Goal: Navigation & Orientation: Find specific page/section

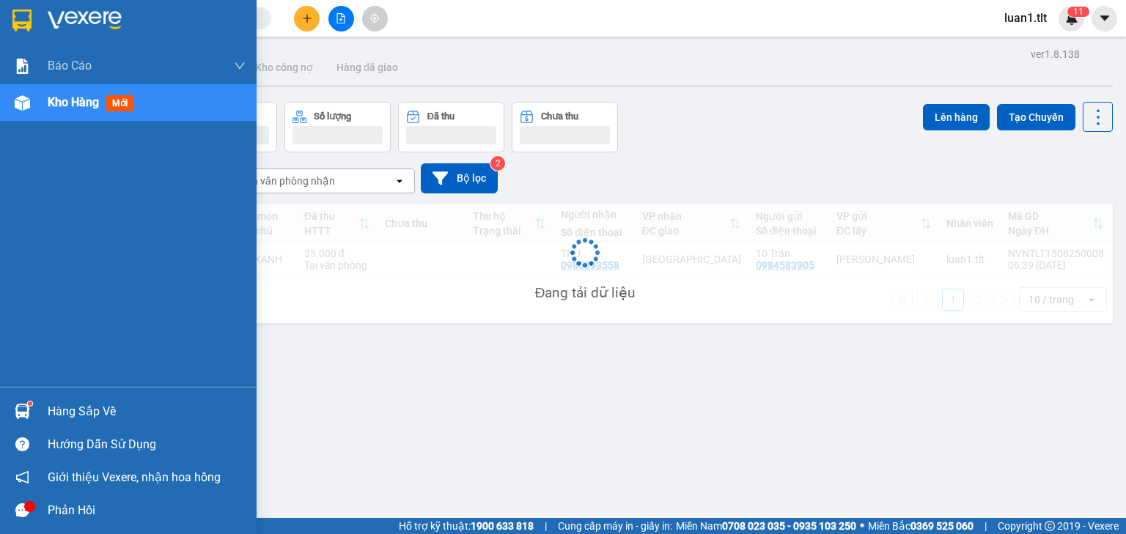
click at [29, 405] on sup at bounding box center [30, 404] width 4 height 4
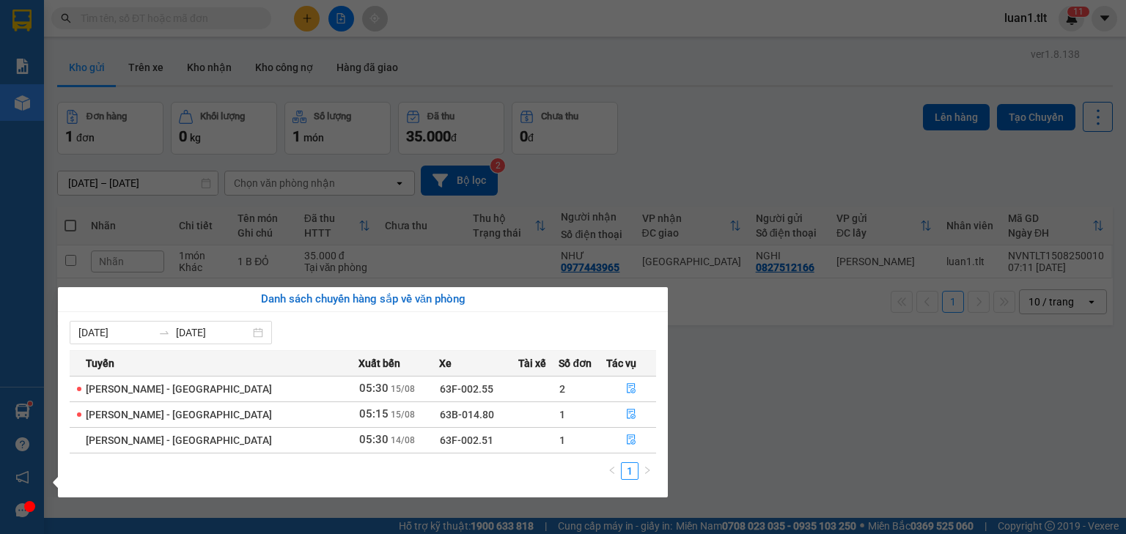
click at [935, 476] on section "Kết quả tìm kiếm ( 10000 ) Bộ lọc Ngày tạo đơn gần nhất Mã ĐH Trạng thái Món hà…" at bounding box center [563, 267] width 1126 height 534
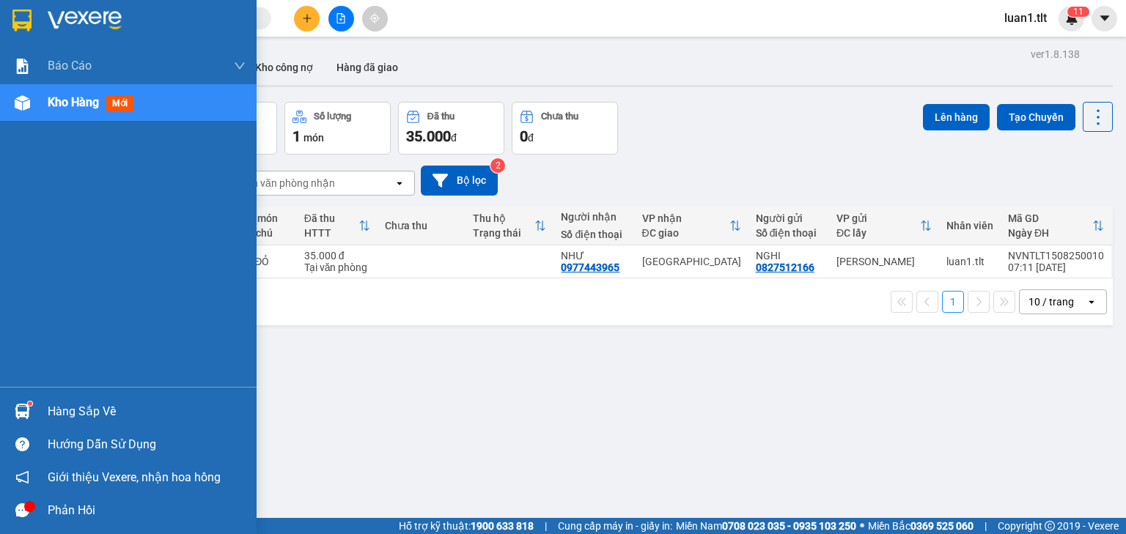
click at [26, 21] on img at bounding box center [21, 21] width 19 height 22
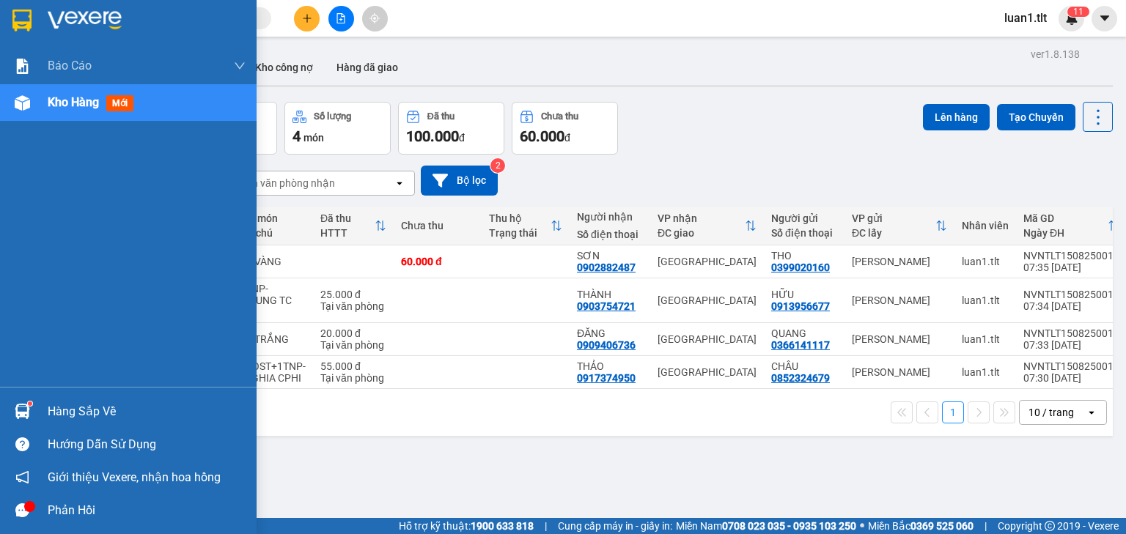
click at [15, 23] on img at bounding box center [21, 21] width 19 height 22
click at [0, 38] on div at bounding box center [128, 24] width 257 height 48
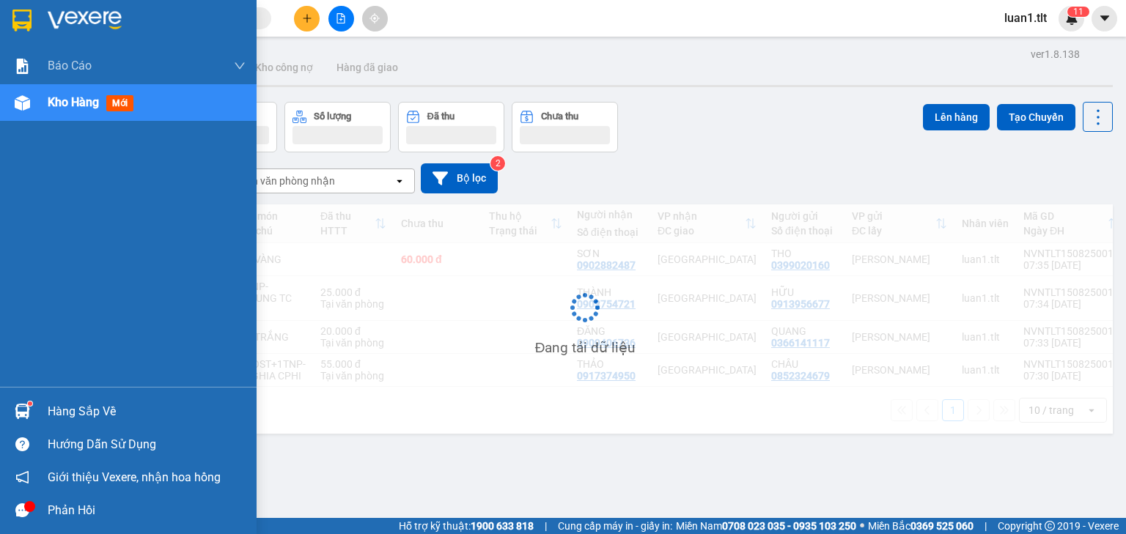
click at [75, 29] on img at bounding box center [85, 21] width 74 height 22
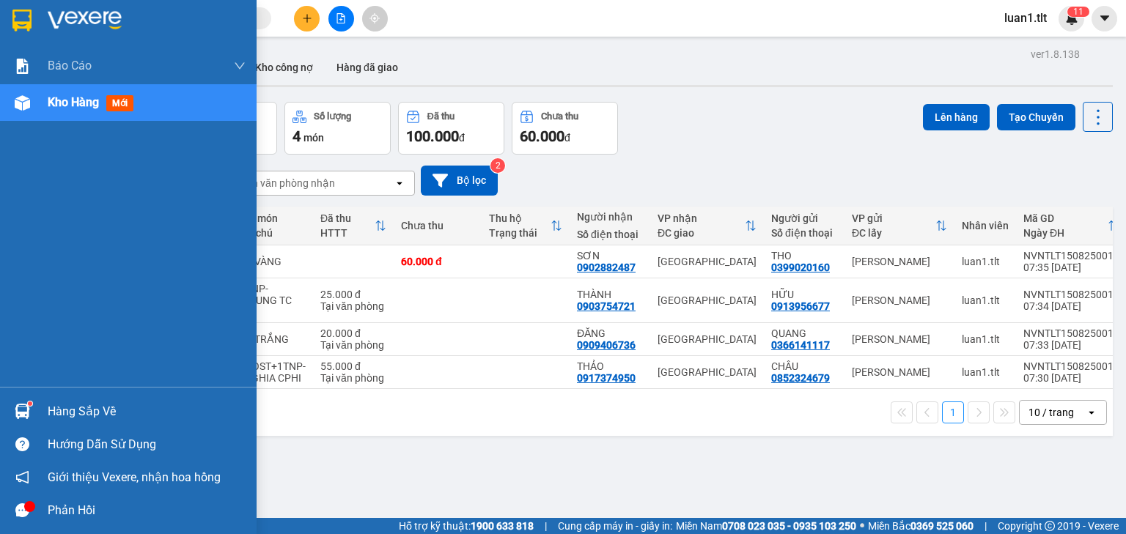
click at [22, 21] on img at bounding box center [21, 21] width 19 height 22
click at [21, 32] on div at bounding box center [23, 20] width 26 height 26
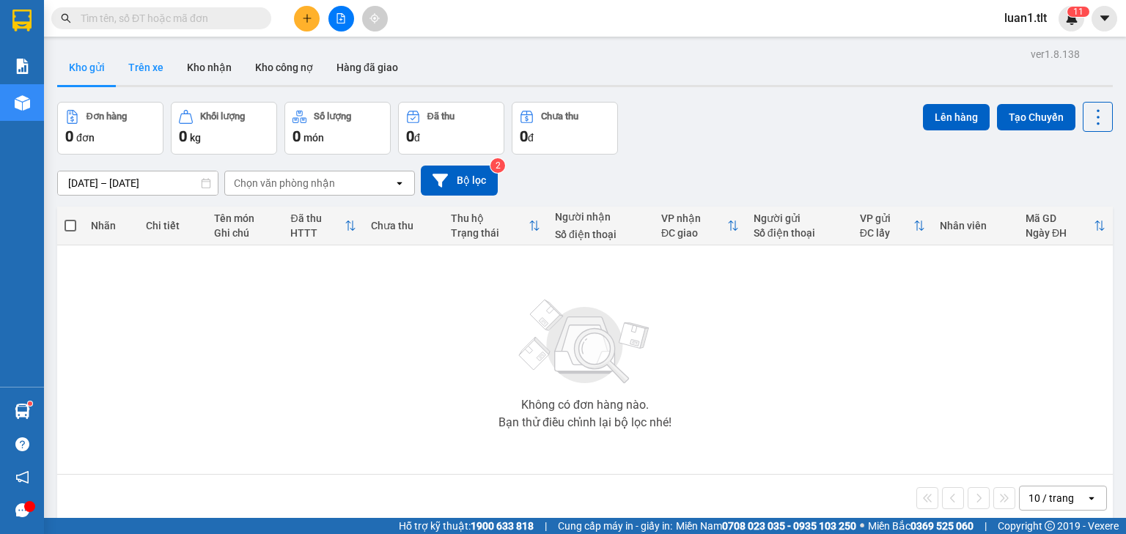
click at [124, 61] on button "Trên xe" at bounding box center [146, 67] width 59 height 35
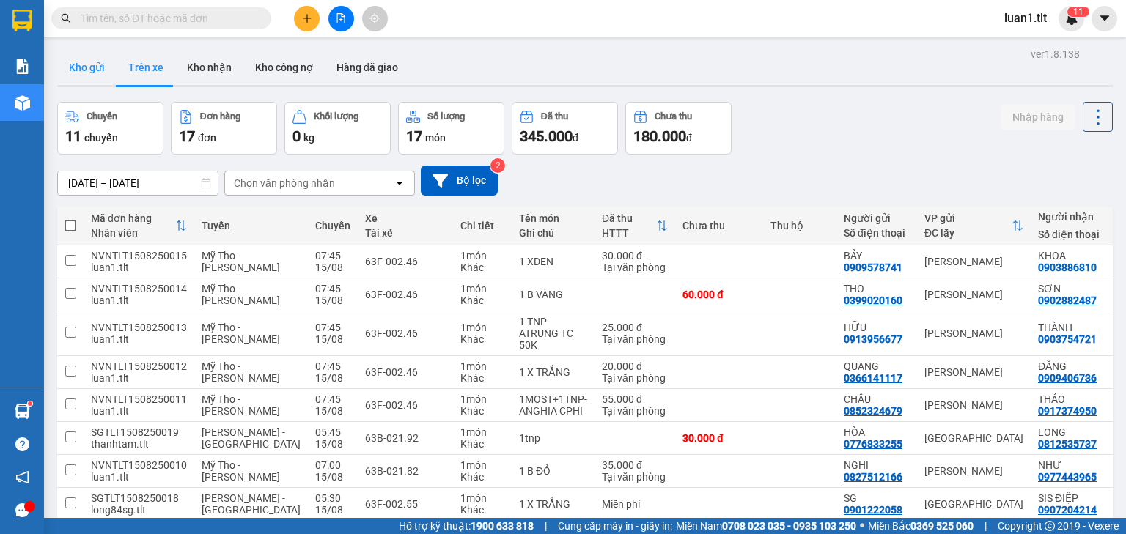
click at [97, 73] on button "Kho gửi" at bounding box center [86, 67] width 59 height 35
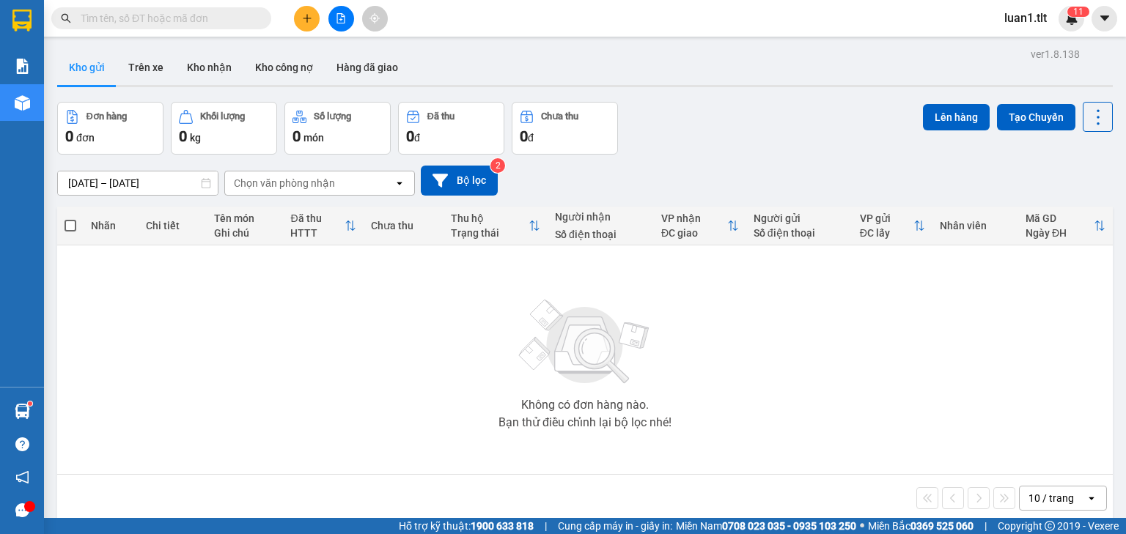
click at [148, 87] on div "Kho gửi Trên xe Kho nhận Kho công nợ Hàng đã giao" at bounding box center [584, 69] width 1055 height 39
click at [143, 65] on button "Trên xe" at bounding box center [146, 67] width 59 height 35
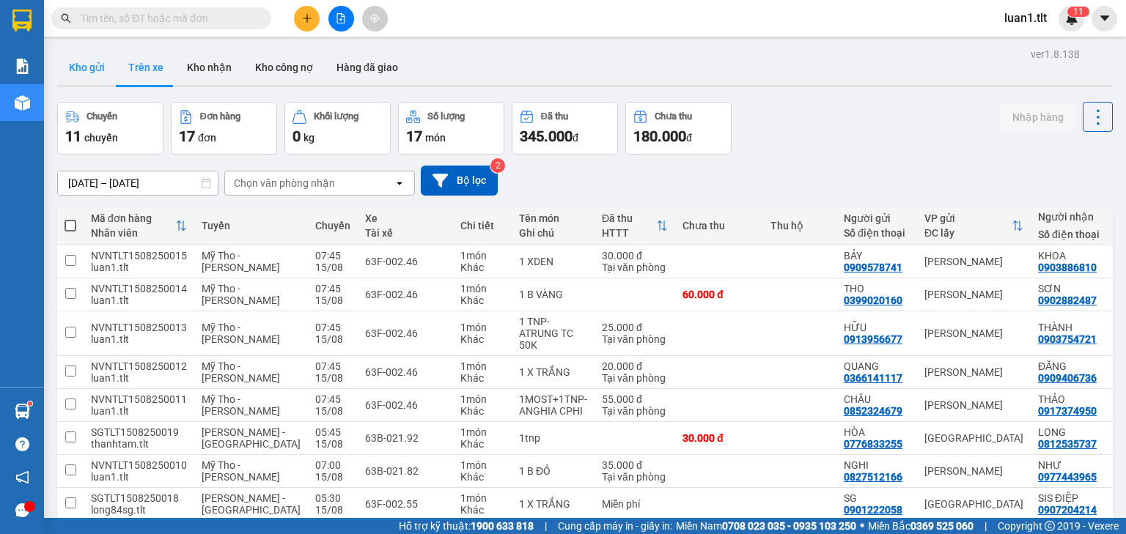
click at [59, 67] on button "Kho gửi" at bounding box center [86, 67] width 59 height 35
